Goal: Task Accomplishment & Management: Manage account settings

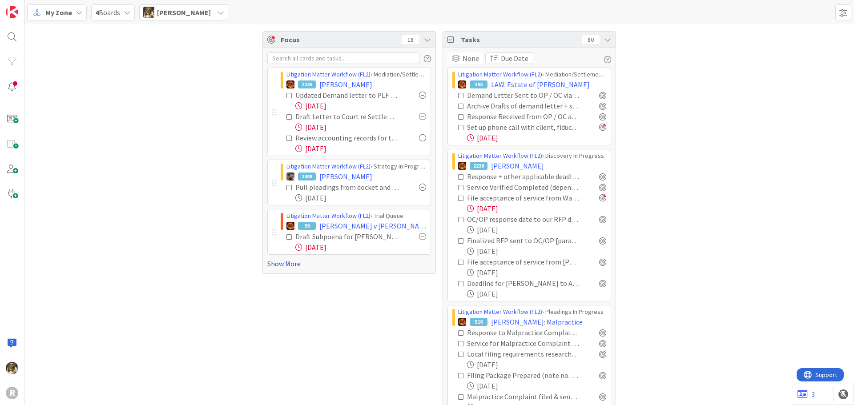
click at [281, 262] on link "Show More" at bounding box center [349, 263] width 164 height 11
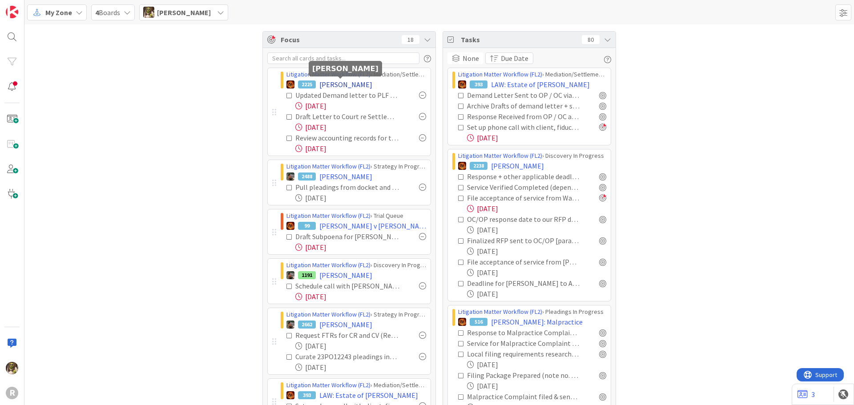
click at [333, 84] on span "[PERSON_NAME]" at bounding box center [345, 84] width 53 height 11
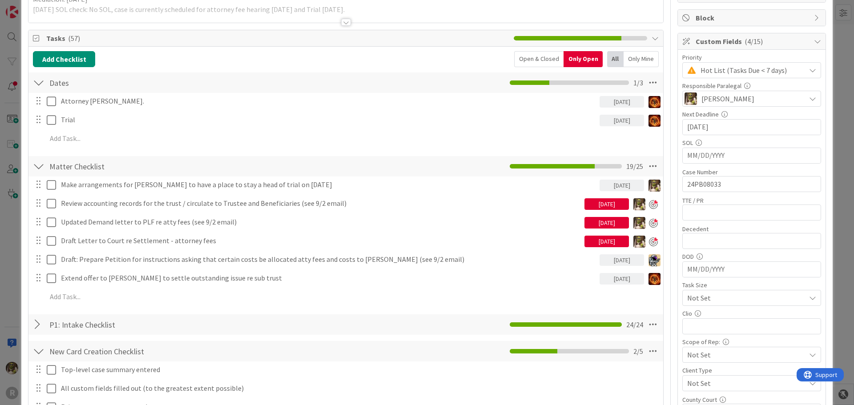
scroll to position [133, 0]
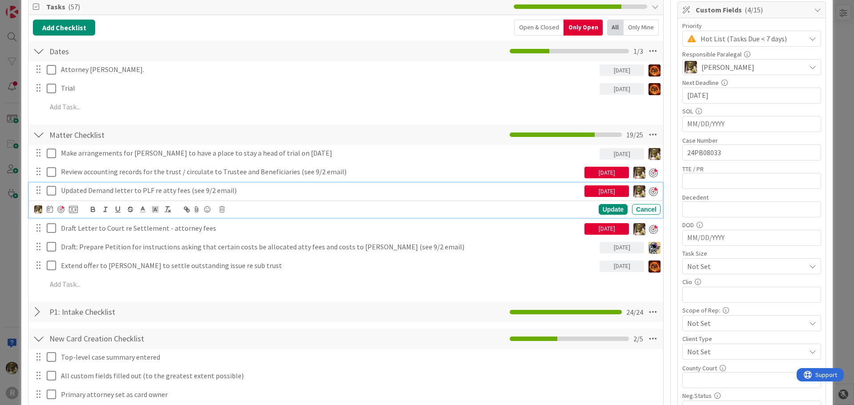
click at [205, 191] on p "Updated Demand letter to PLF re atty fees (see 9/2 email)" at bounding box center [321, 190] width 520 height 10
drag, startPoint x: 249, startPoint y: 192, endPoint x: 39, endPoint y: 194, distance: 209.9
click at [39, 194] on div "Updated Demand letter to PLF re atty fees (see 9/2 email) [DATE]" at bounding box center [346, 191] width 628 height 16
copy p "Updated Demand letter to PLF re atty fees (see 9/2 email)"
click at [87, 188] on p "Updated Demand letter to PLF re atty fees (see 9/2 email)" at bounding box center [321, 190] width 520 height 10
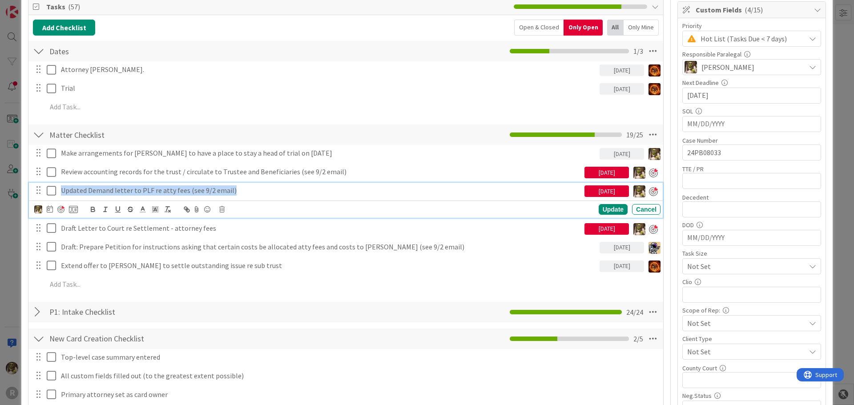
click at [87, 189] on p "Updated Demand letter to PLF re atty fees (see 9/2 email)" at bounding box center [321, 190] width 520 height 10
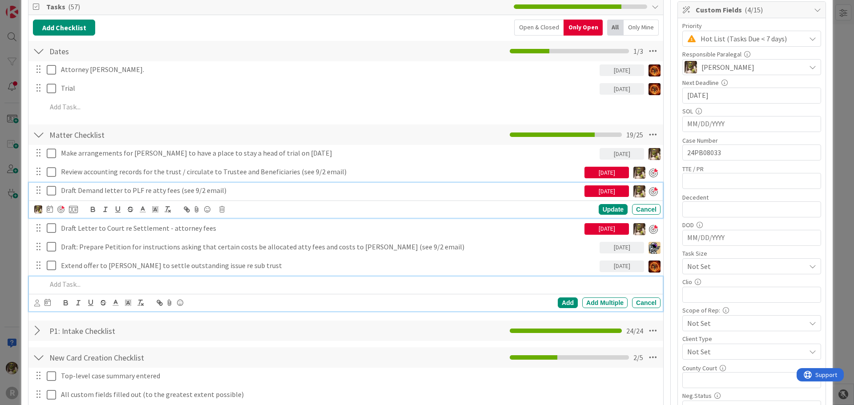
click at [200, 286] on p at bounding box center [352, 284] width 610 height 10
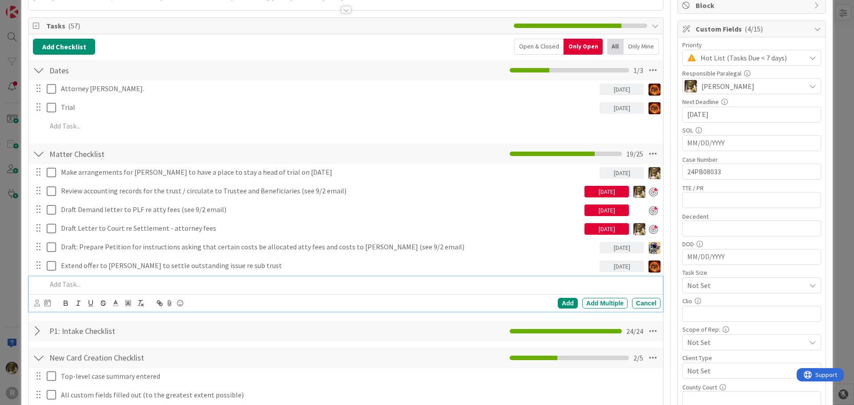
paste div
click at [45, 284] on div "Updated Demand letter to PLF re atty fees (see 9/2 email)" at bounding box center [351, 285] width 617 height 16
drag, startPoint x: 263, startPoint y: 288, endPoint x: 211, endPoint y: 289, distance: 51.6
click at [211, 289] on p "F/U w [PERSON_NAME] on Updated Demand letter to PLF re atty fees (see 9/2 email)" at bounding box center [352, 284] width 610 height 10
click at [38, 305] on icon at bounding box center [37, 303] width 6 height 7
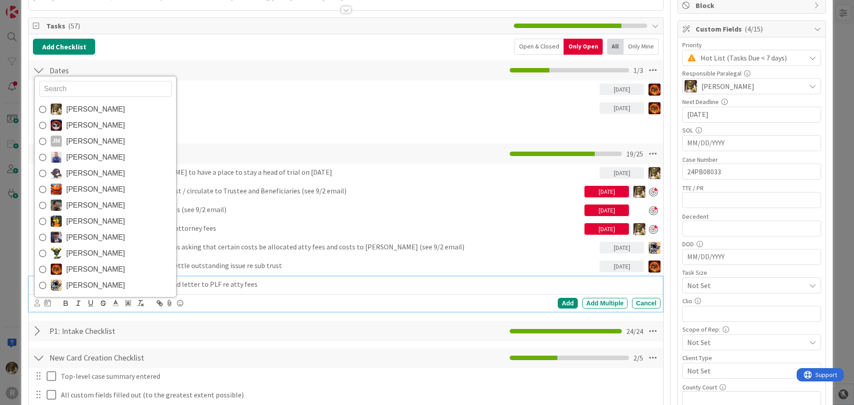
drag, startPoint x: 88, startPoint y: 111, endPoint x: 98, endPoint y: 147, distance: 37.4
click at [88, 111] on span "[PERSON_NAME]" at bounding box center [95, 109] width 59 height 13
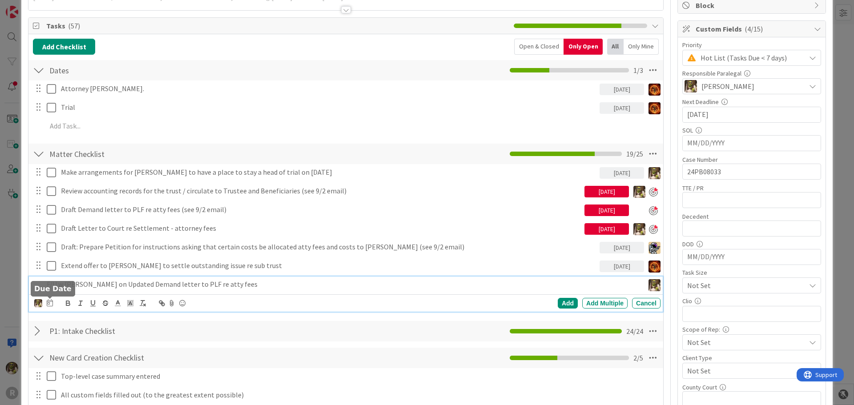
click at [51, 303] on icon at bounding box center [50, 302] width 6 height 7
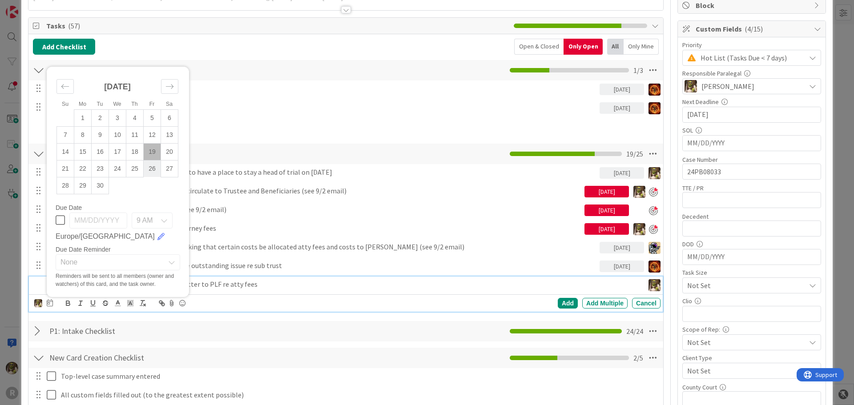
click at [154, 169] on td "26" at bounding box center [152, 168] width 17 height 17
click at [558, 304] on div "Add" at bounding box center [568, 303] width 20 height 11
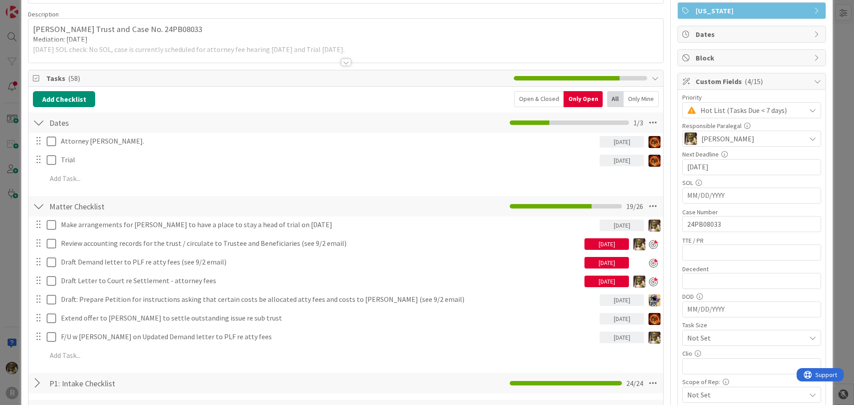
scroll to position [0, 0]
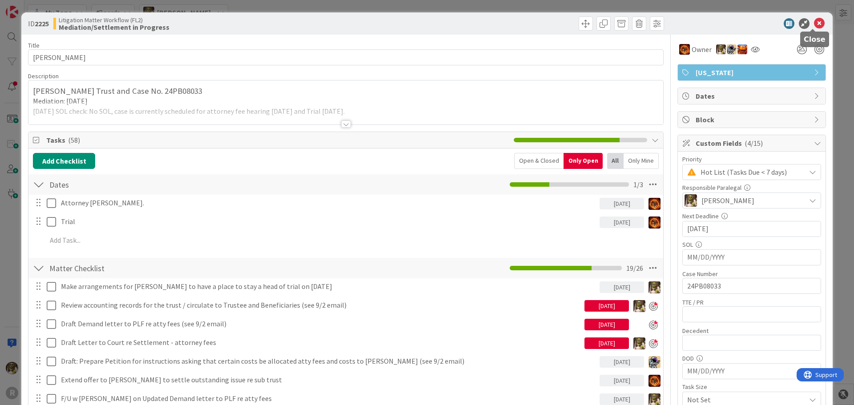
click at [814, 24] on icon at bounding box center [819, 23] width 11 height 11
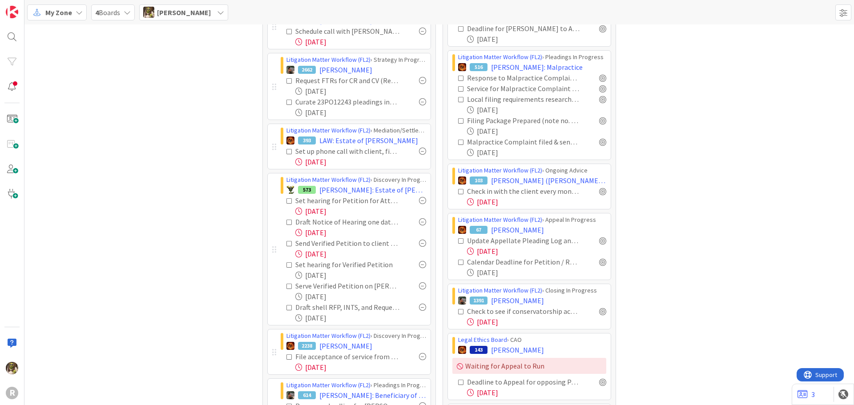
scroll to position [267, 0]
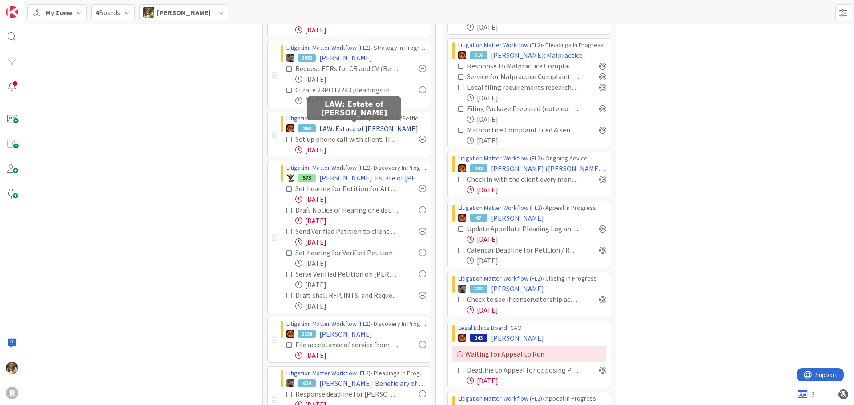
click at [372, 124] on span "LAW: Estate of [PERSON_NAME]" at bounding box center [368, 128] width 99 height 11
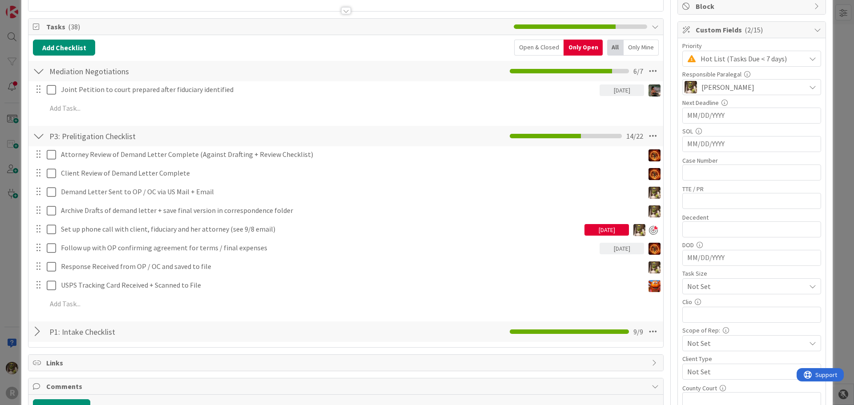
scroll to position [133, 0]
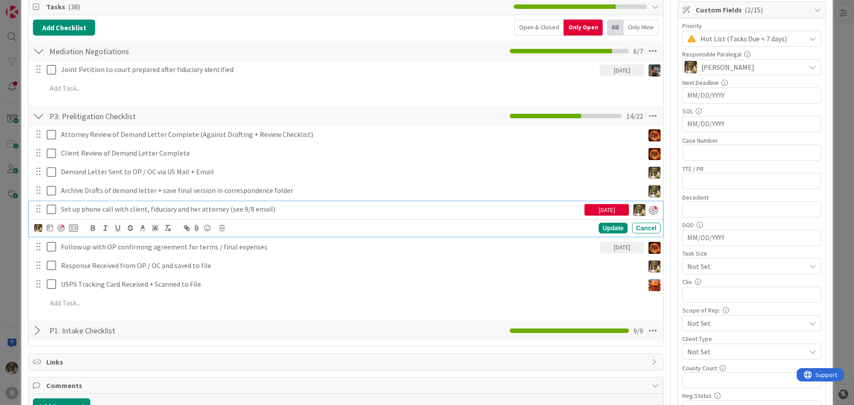
click at [75, 209] on p "Set up phone call with client, fiduciary and her attorney (see 9/8 email)" at bounding box center [321, 209] width 520 height 10
click at [52, 229] on icon at bounding box center [50, 227] width 6 height 7
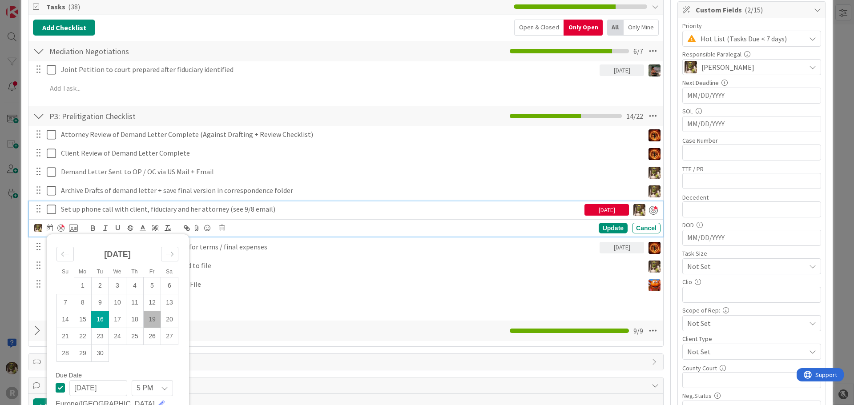
click at [153, 320] on td "19" at bounding box center [152, 319] width 17 height 17
type input "[DATE]"
click at [605, 231] on div "Update" at bounding box center [612, 228] width 29 height 11
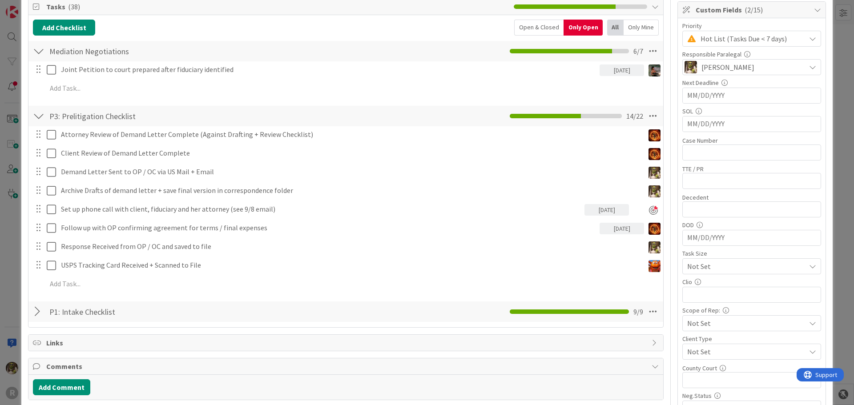
scroll to position [0, 0]
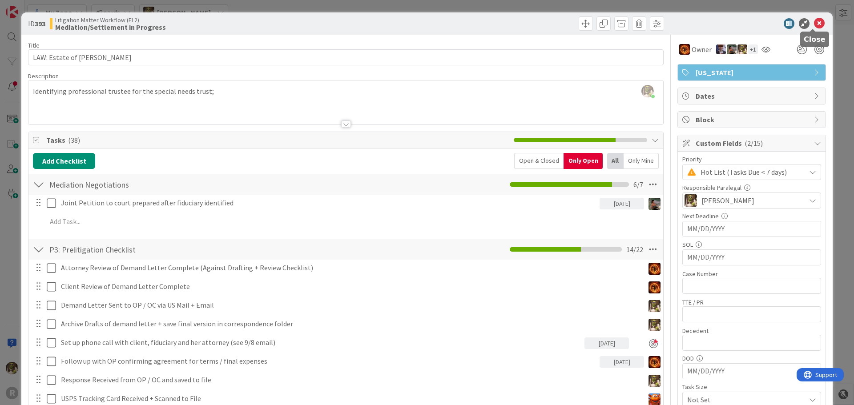
click at [814, 24] on icon at bounding box center [819, 23] width 11 height 11
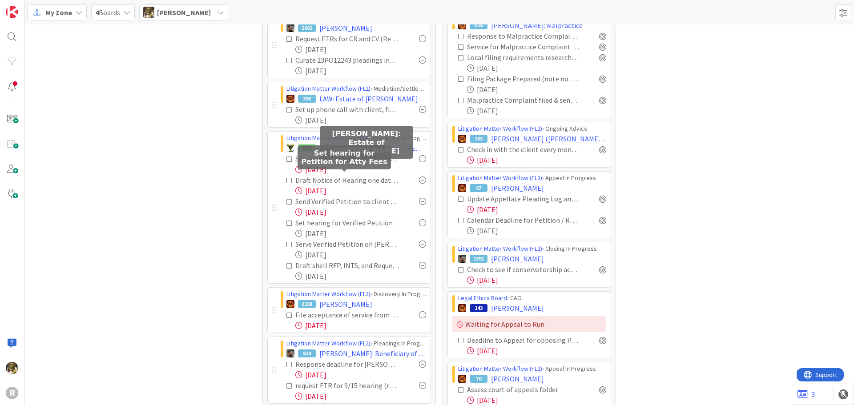
scroll to position [311, 0]
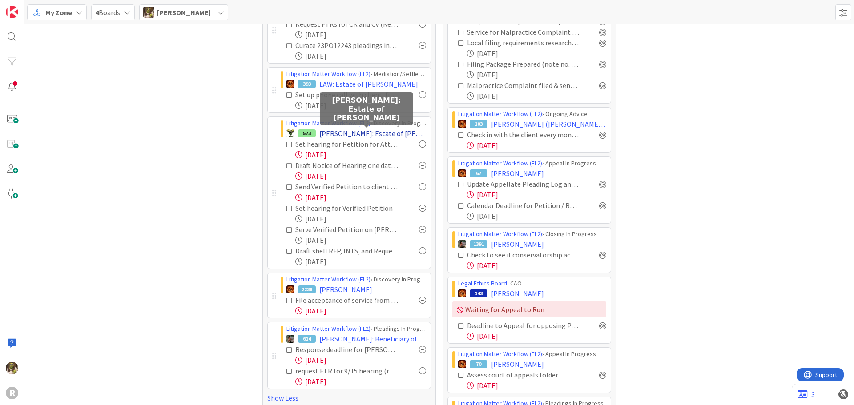
click at [369, 133] on span "[PERSON_NAME]: Estate of [PERSON_NAME]" at bounding box center [372, 133] width 107 height 11
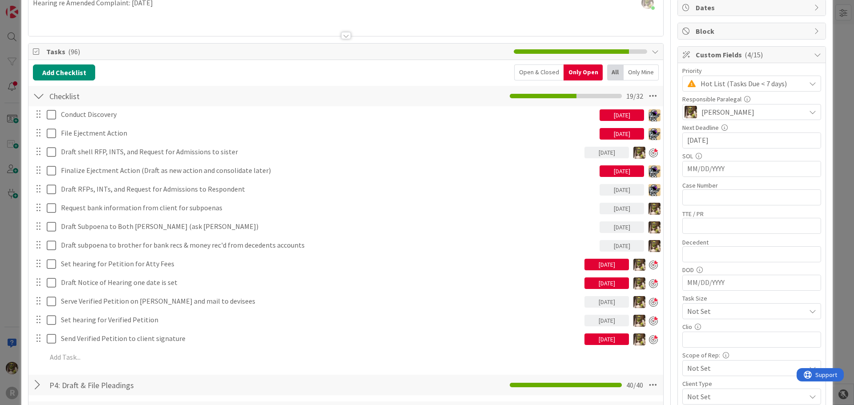
scroll to position [89, 0]
click at [628, 69] on div "Only Mine" at bounding box center [640, 72] width 35 height 16
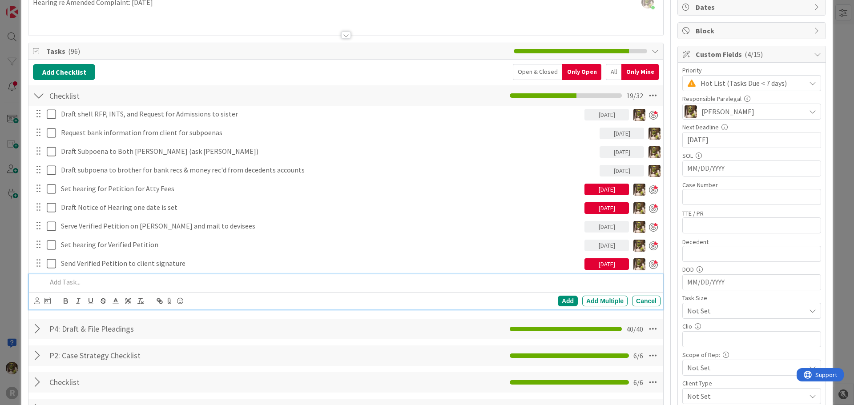
click at [129, 279] on p at bounding box center [352, 282] width 610 height 10
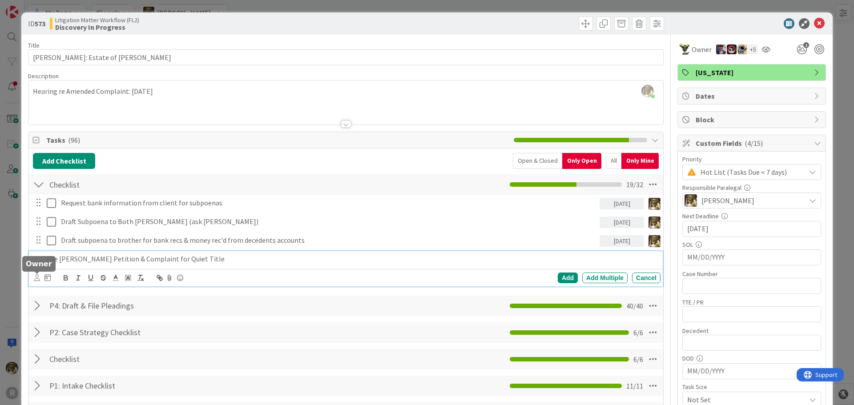
click at [36, 277] on icon at bounding box center [37, 277] width 6 height 7
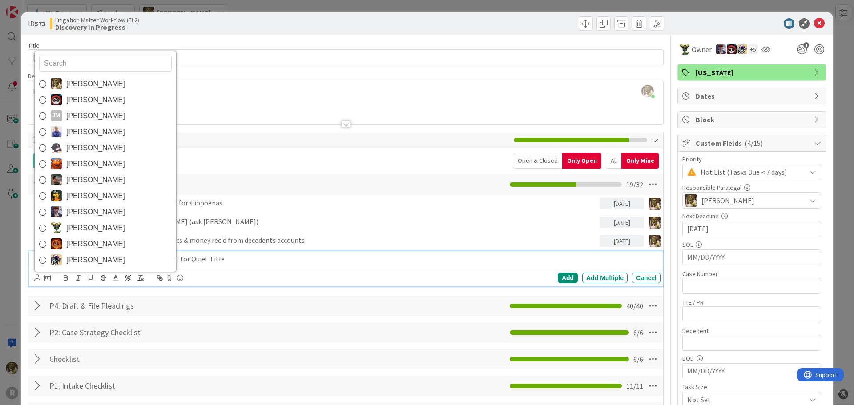
drag, startPoint x: 93, startPoint y: 81, endPoint x: 88, endPoint y: 93, distance: 13.1
click at [93, 81] on span "[PERSON_NAME]" at bounding box center [95, 83] width 59 height 13
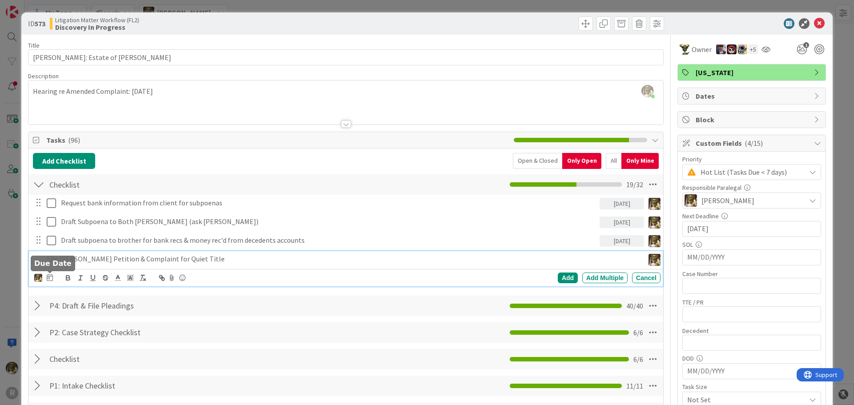
click at [51, 276] on icon at bounding box center [50, 277] width 6 height 7
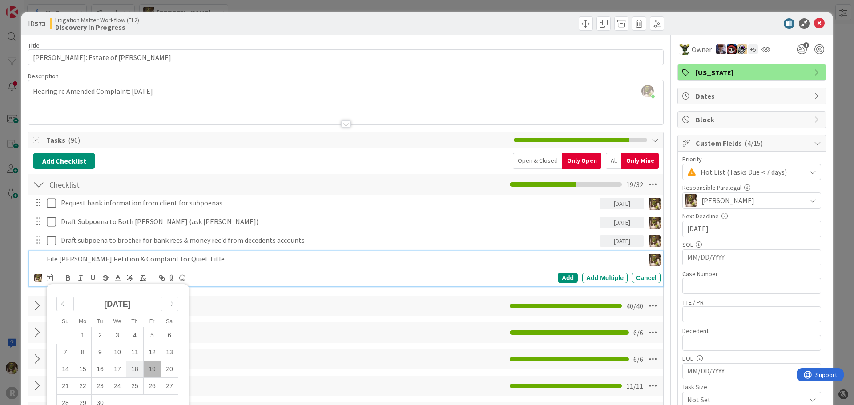
click at [140, 371] on td "18" at bounding box center [134, 369] width 17 height 17
click at [570, 277] on div "Add" at bounding box center [568, 278] width 20 height 11
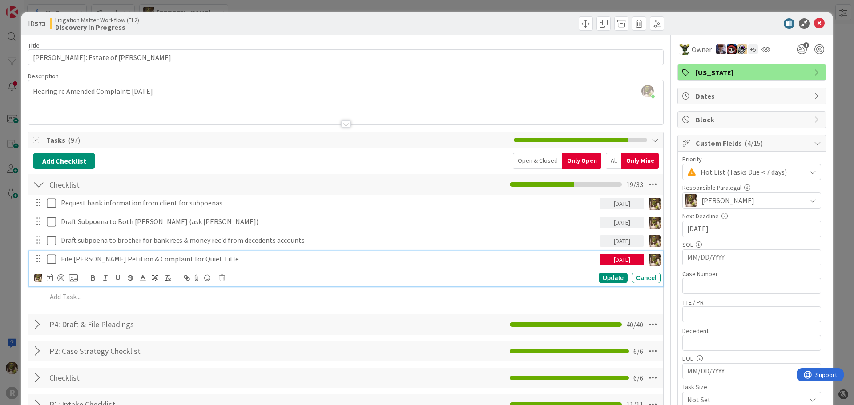
click at [188, 254] on p "File [PERSON_NAME] Petition & Complaint for Quiet Title" at bounding box center [328, 259] width 535 height 10
click at [58, 276] on div at bounding box center [60, 277] width 7 height 7
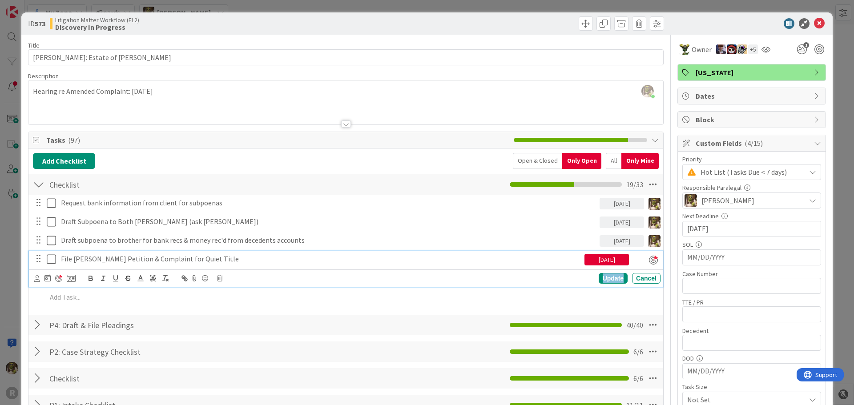
click at [607, 278] on div "Update" at bounding box center [612, 278] width 29 height 11
click at [79, 257] on p "File [PERSON_NAME] Petition & Complaint for Quiet Title" at bounding box center [321, 259] width 520 height 10
click at [61, 259] on p "File [PERSON_NAME] Petition & Complaint for Quiet Title" at bounding box center [321, 259] width 520 height 10
click at [606, 274] on div "Update" at bounding box center [612, 278] width 29 height 11
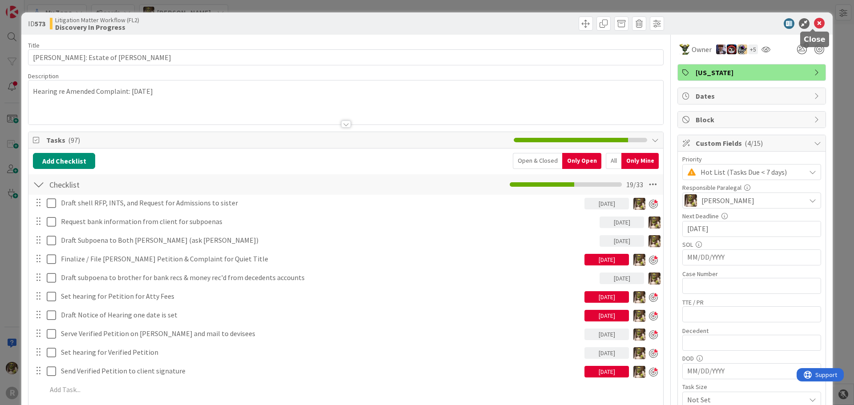
click at [814, 20] on icon at bounding box center [819, 23] width 11 height 11
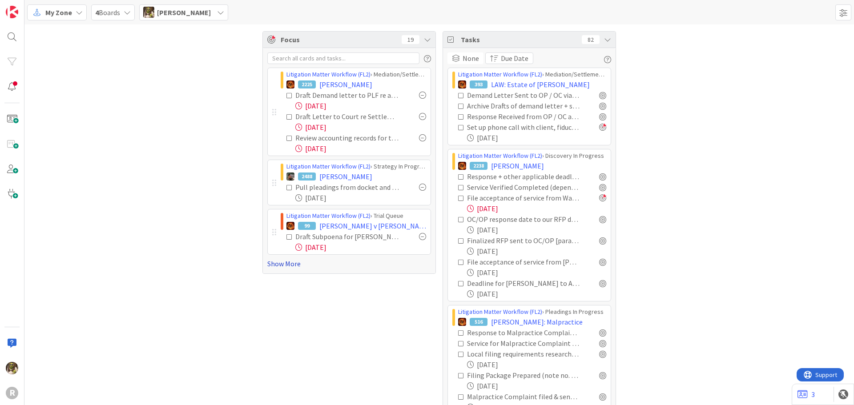
click at [290, 265] on link "Show More" at bounding box center [349, 263] width 164 height 11
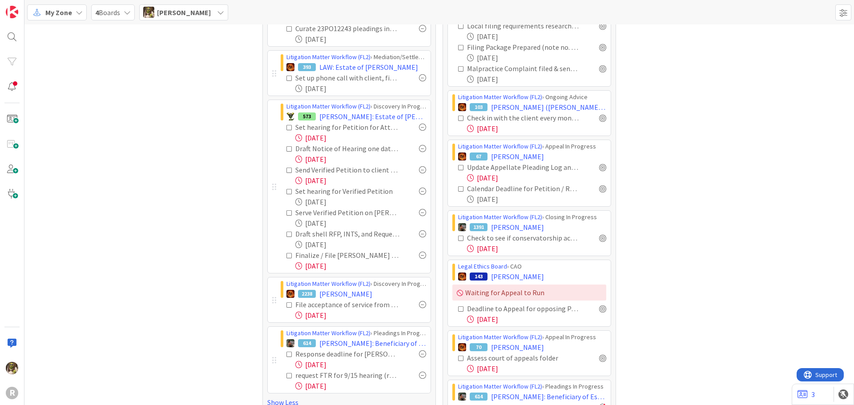
scroll to position [356, 0]
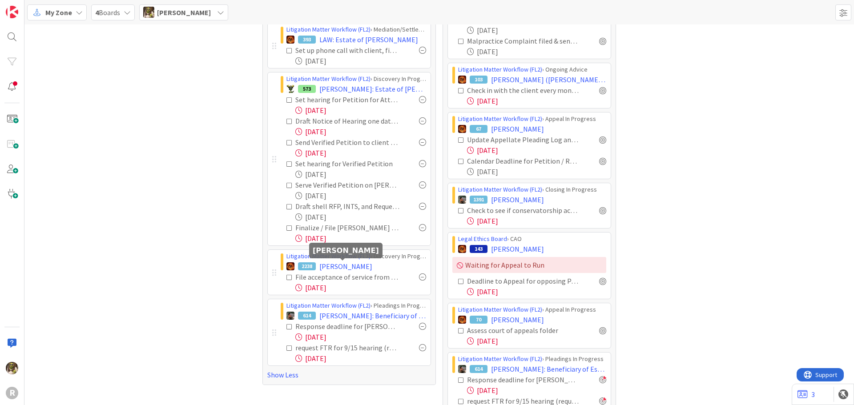
click at [340, 265] on span "[PERSON_NAME]" at bounding box center [345, 266] width 53 height 11
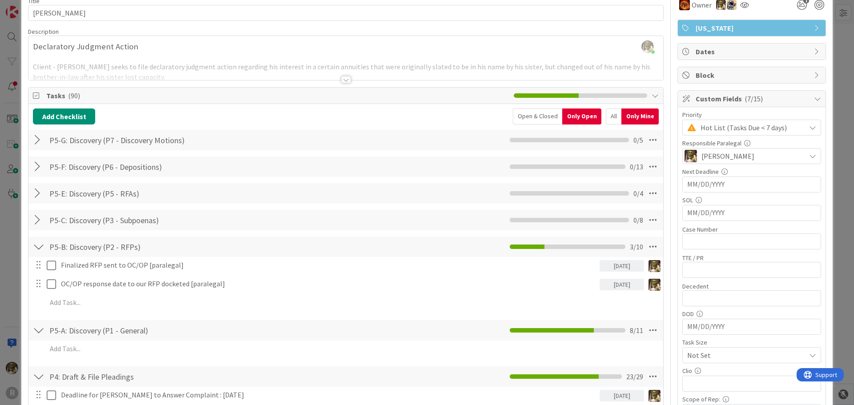
scroll to position [89, 0]
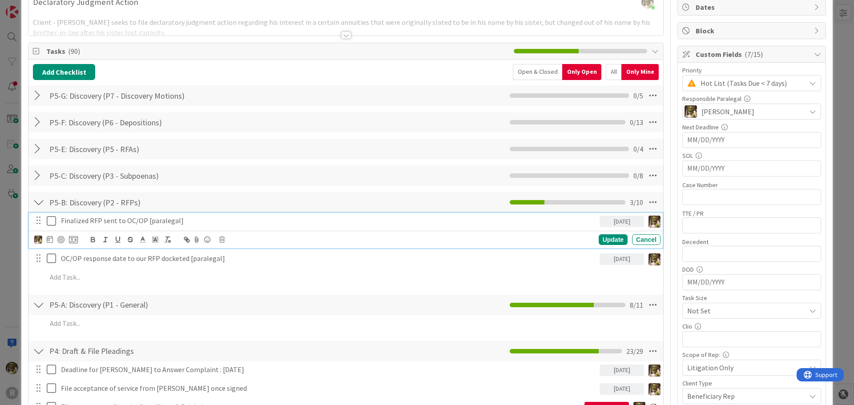
click at [141, 219] on p "Finalized RFP sent to OC/OP [paralegal]" at bounding box center [328, 221] width 535 height 10
click at [60, 238] on div at bounding box center [60, 239] width 7 height 7
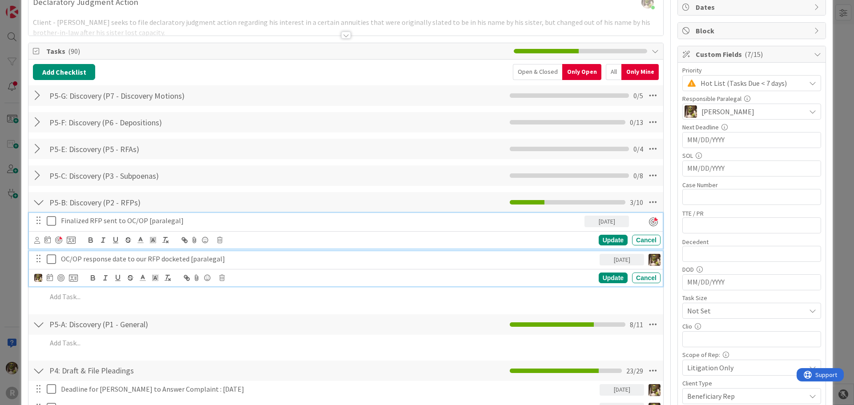
click at [139, 261] on p "OC/OP response date to our RFP docketed [paralegal]" at bounding box center [328, 259] width 535 height 10
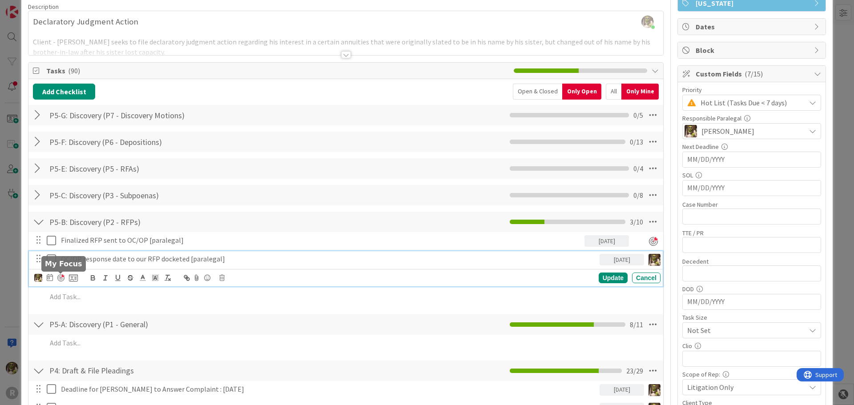
click at [61, 275] on div at bounding box center [60, 277] width 7 height 7
click at [59, 276] on div at bounding box center [58, 278] width 7 height 7
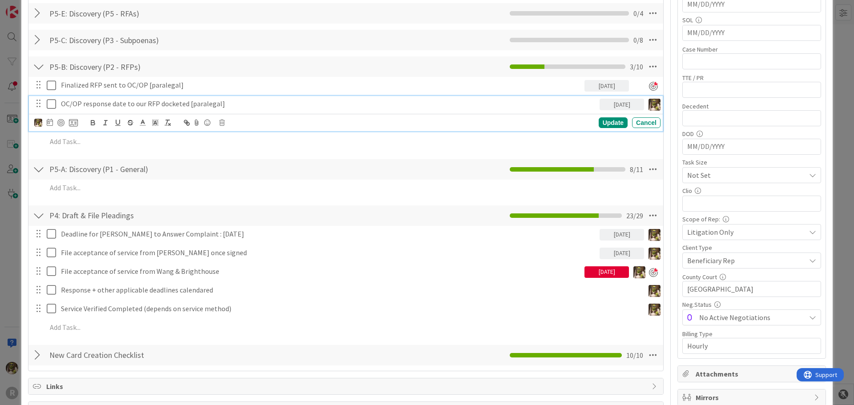
scroll to position [247, 0]
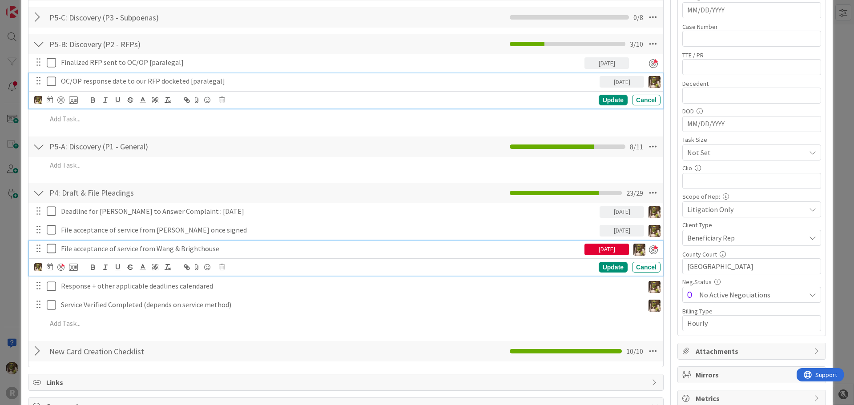
click at [99, 249] on p "File acceptance of service from Wang & Brighthouse" at bounding box center [321, 249] width 520 height 10
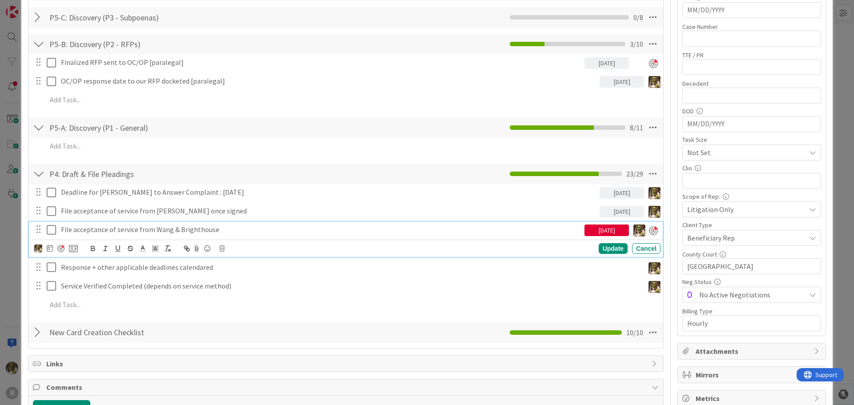
scroll to position [228, 0]
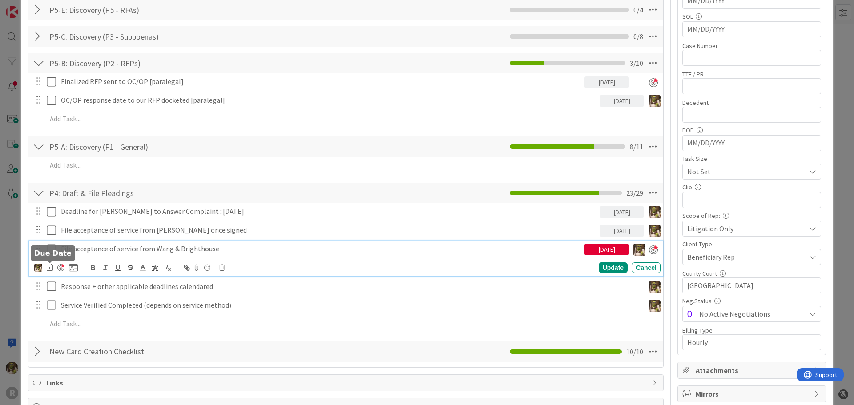
click at [49, 265] on icon at bounding box center [50, 267] width 6 height 7
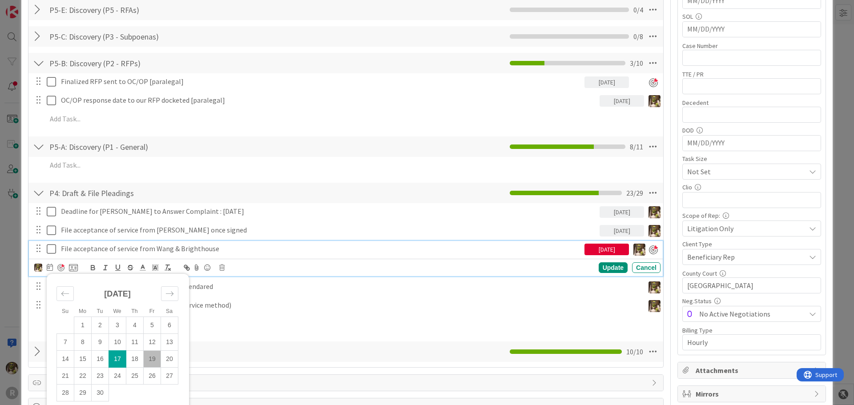
click at [154, 360] on td "19" at bounding box center [152, 358] width 17 height 17
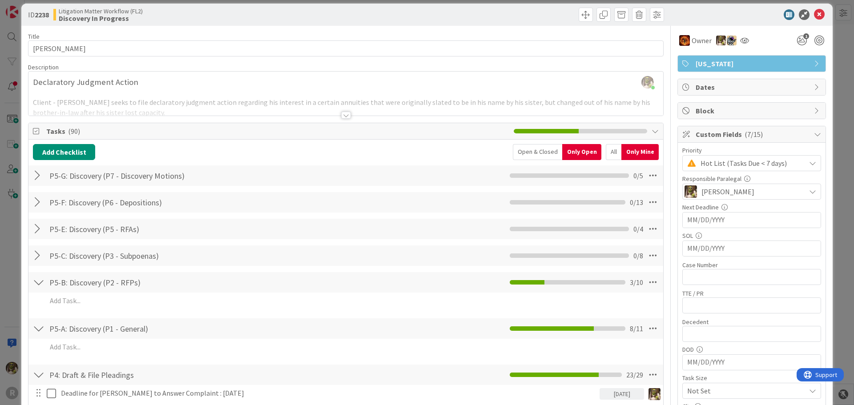
scroll to position [6, 0]
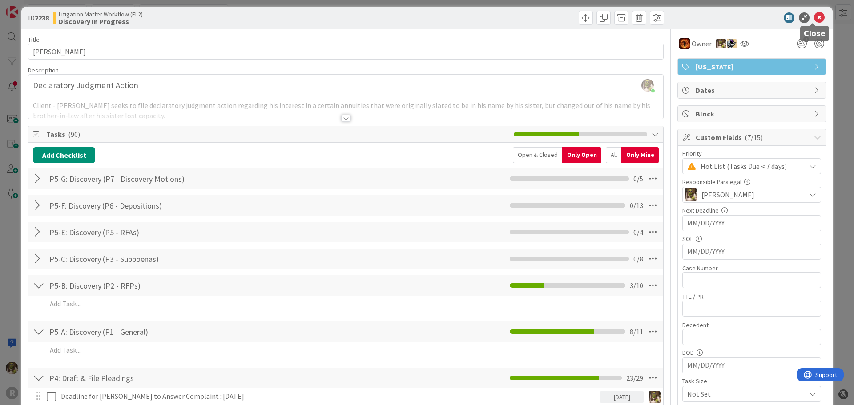
click at [817, 16] on icon at bounding box center [819, 17] width 11 height 11
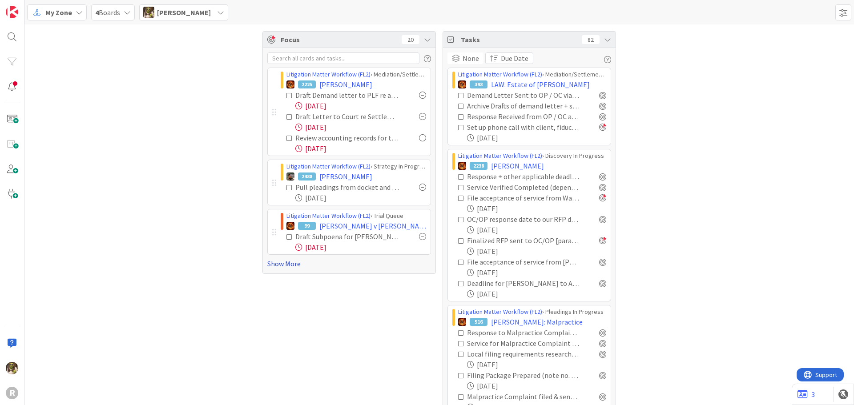
click at [278, 264] on link "Show More" at bounding box center [349, 263] width 164 height 11
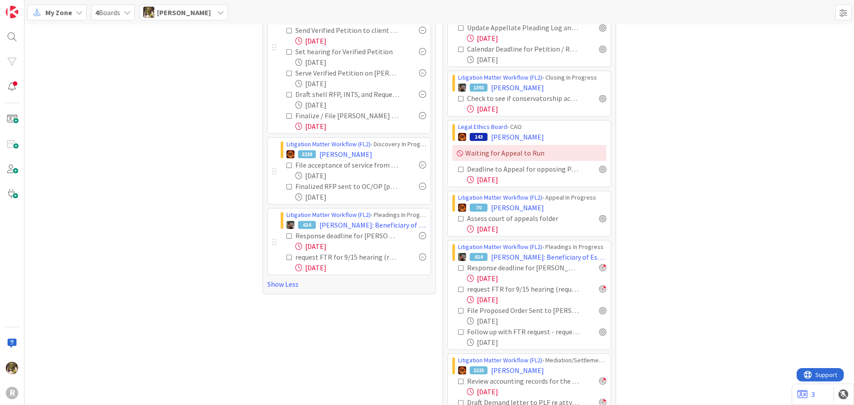
scroll to position [445, 0]
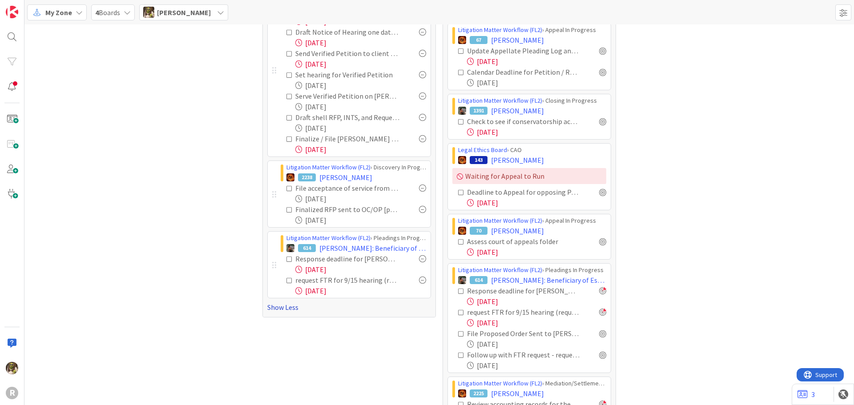
click at [276, 303] on link "Show Less" at bounding box center [349, 307] width 164 height 11
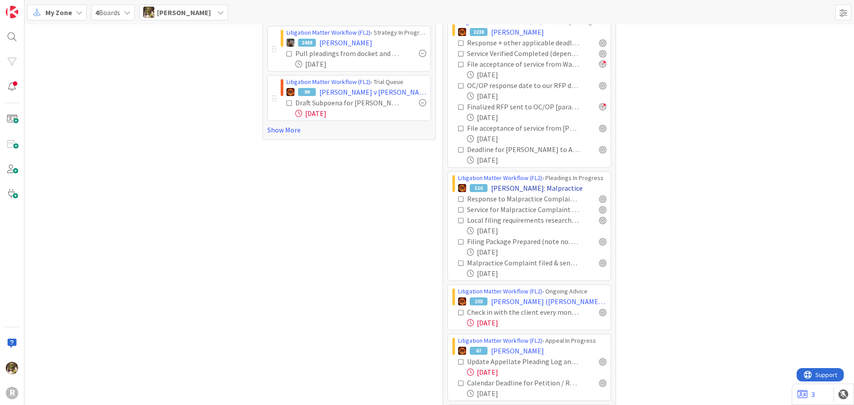
scroll to position [133, 0]
